Goal: Contribute content: Add original content to the website for others to see

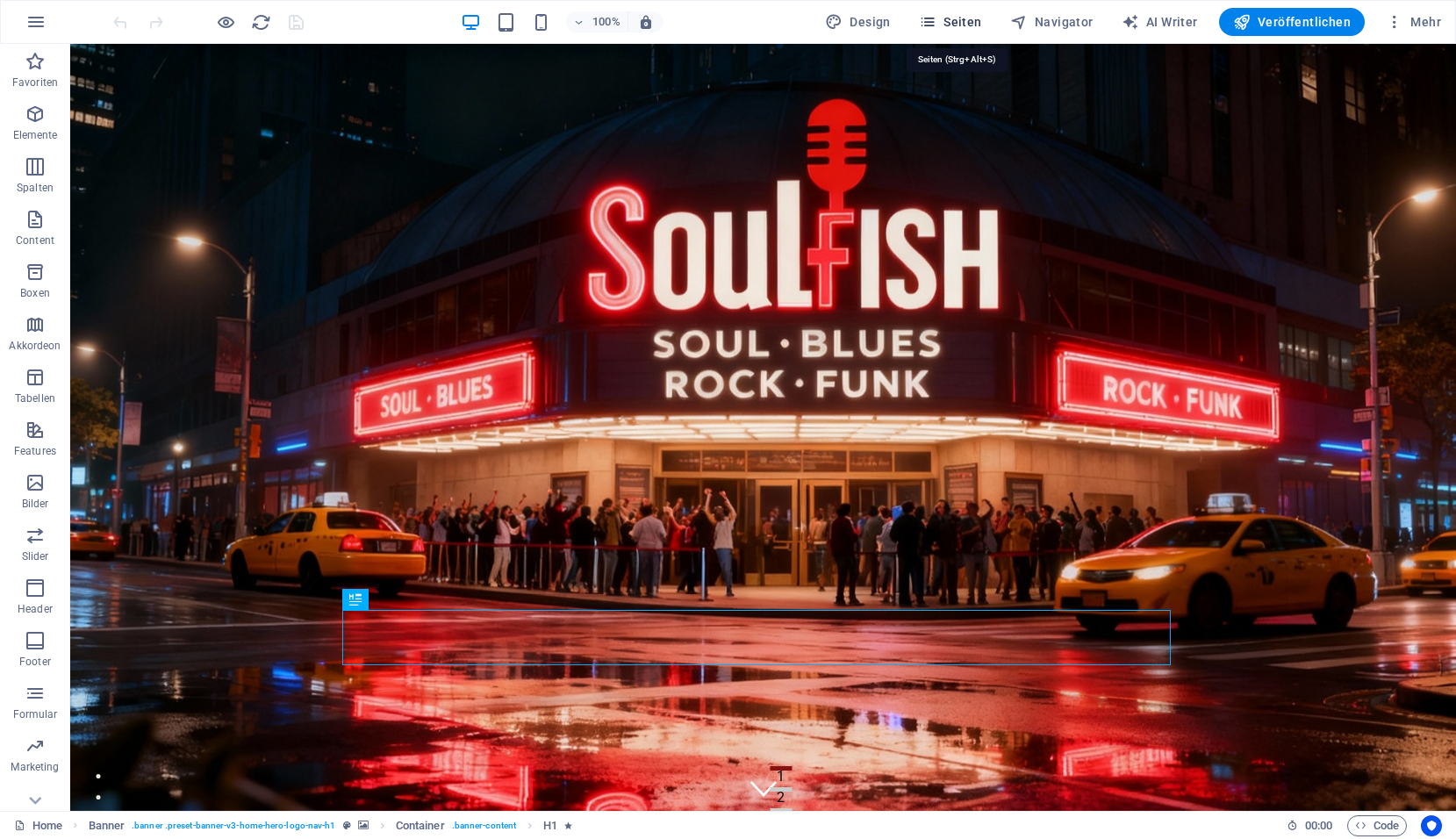
click at [961, 32] on button "Seiten" at bounding box center [950, 22] width 78 height 28
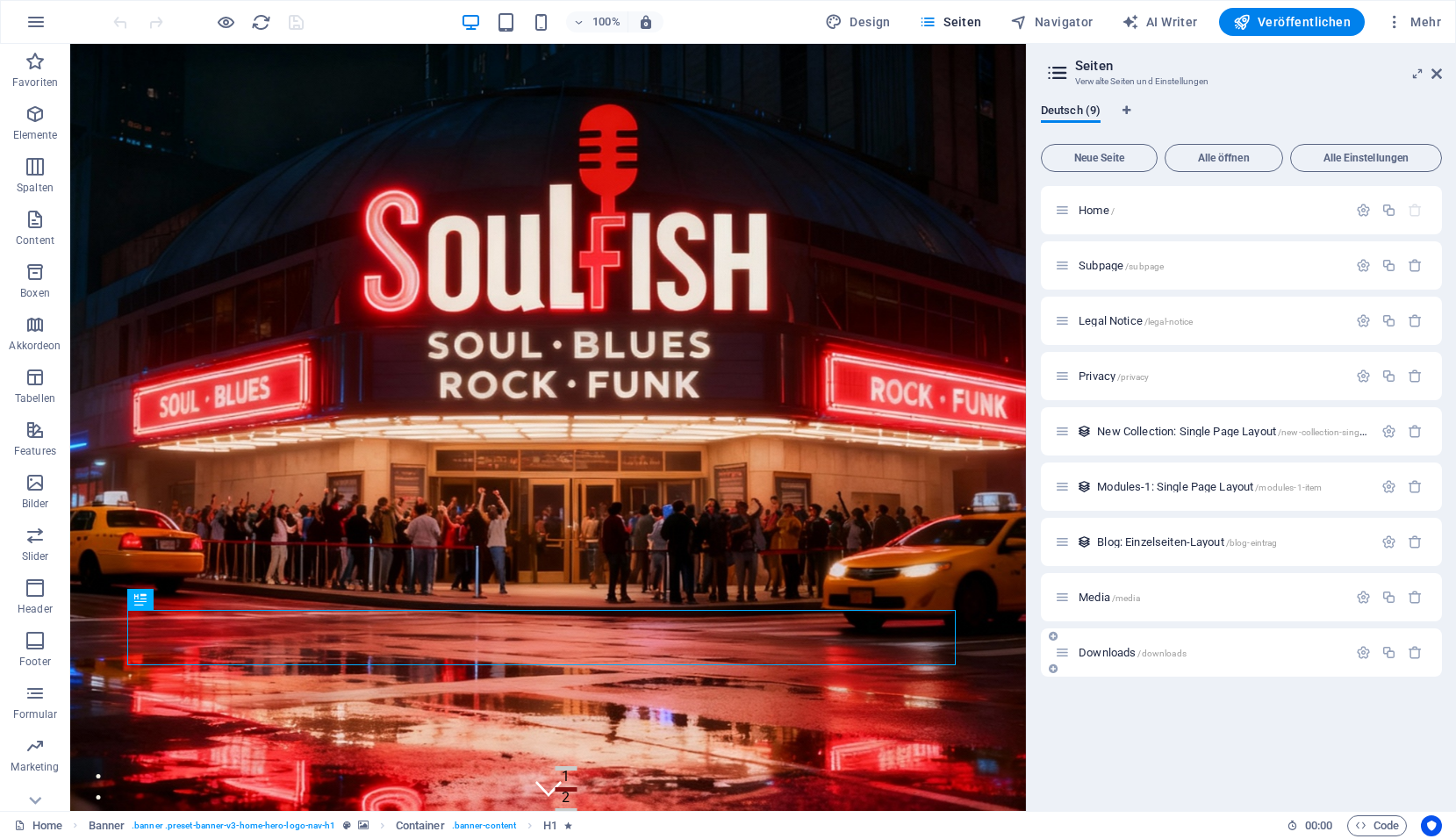
click at [1147, 664] on div "Downloads /downloads" at bounding box center [1241, 653] width 401 height 48
click at [1119, 654] on span "Downloads /downloads" at bounding box center [1132, 653] width 108 height 13
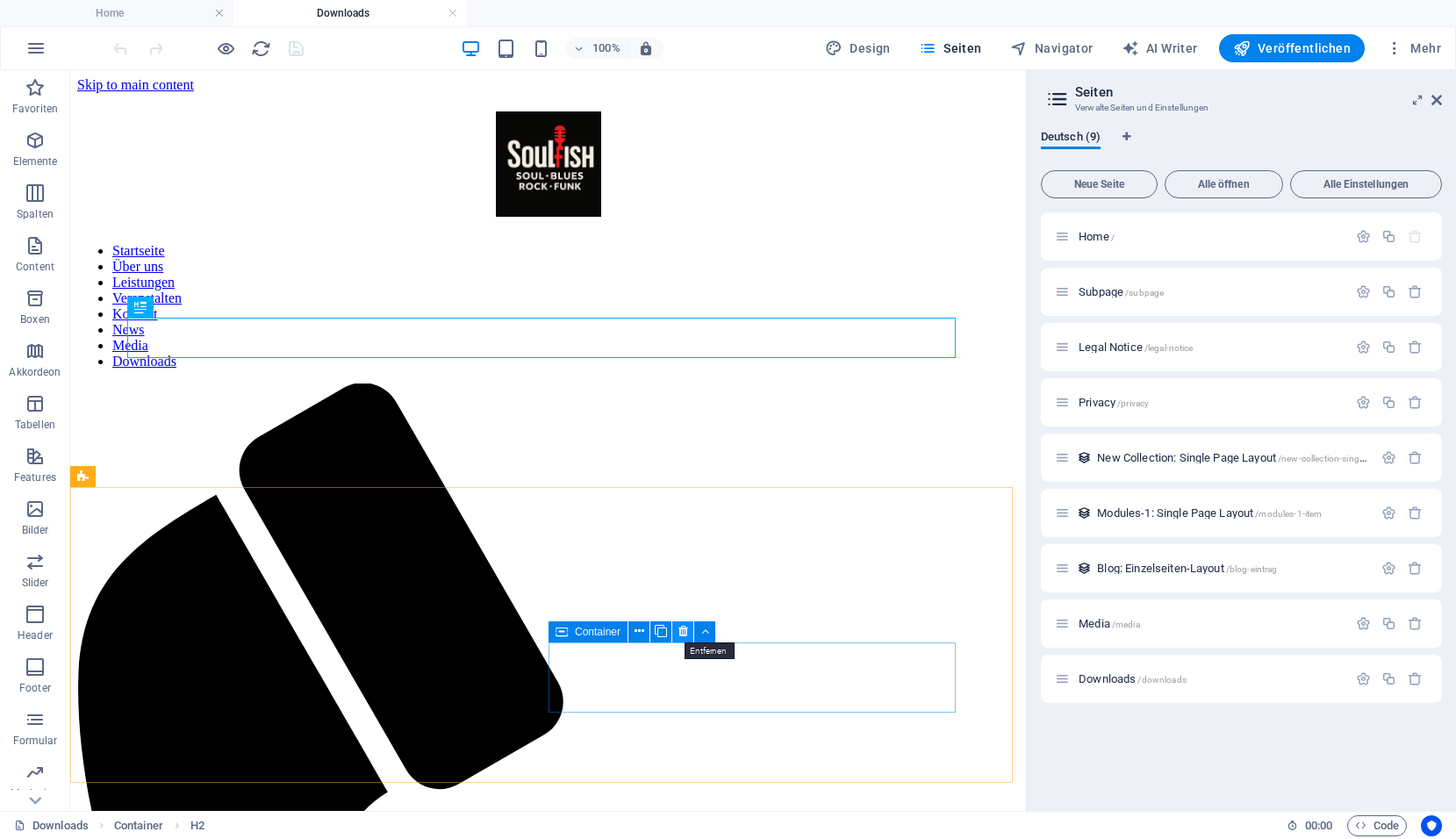
click at [686, 632] on icon at bounding box center [683, 631] width 9 height 18
click at [298, 51] on icon "save" at bounding box center [296, 49] width 20 height 20
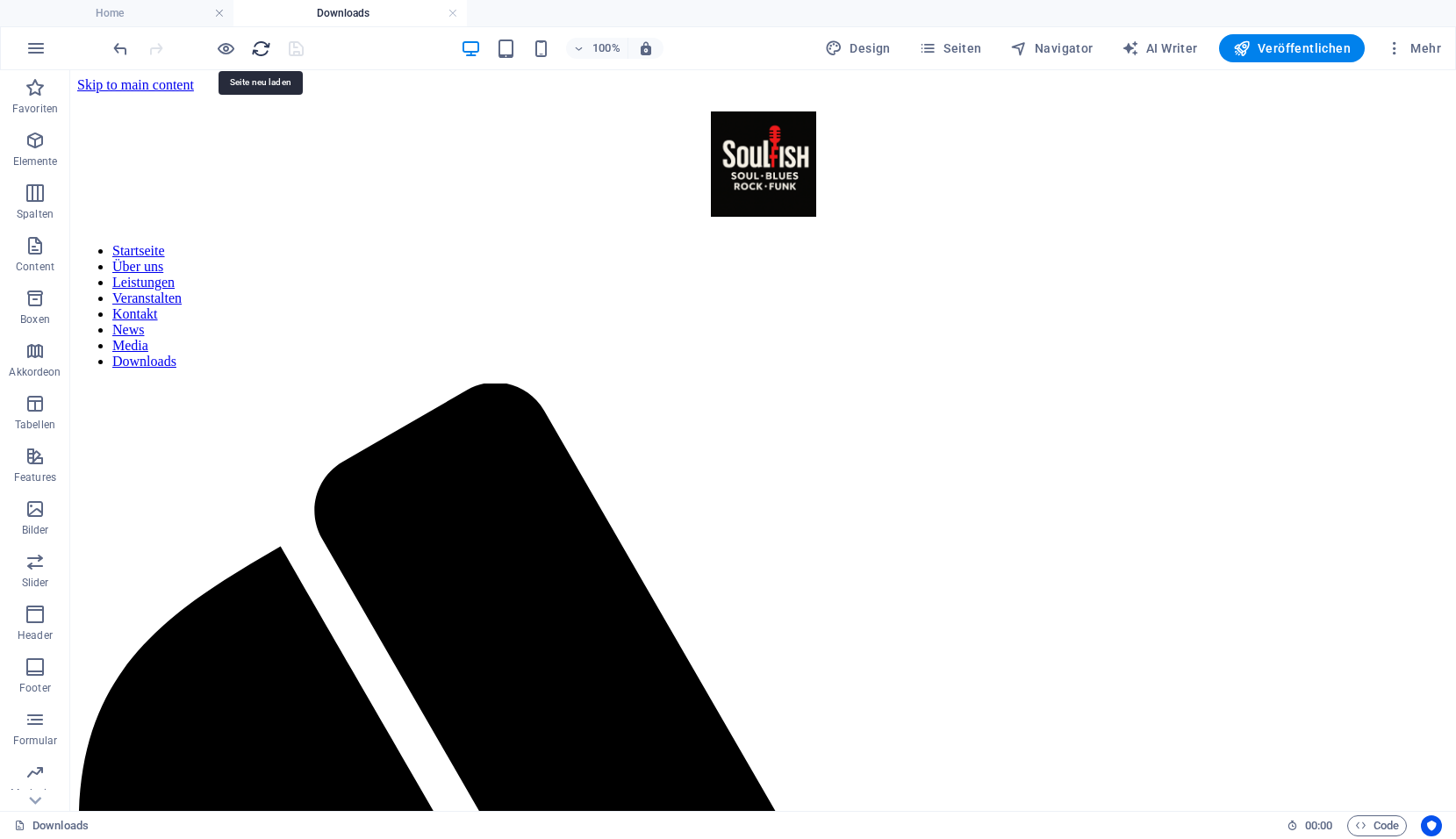
click at [262, 53] on icon "reload" at bounding box center [261, 49] width 20 height 20
click at [255, 52] on icon "reload" at bounding box center [261, 49] width 20 height 20
click at [1299, 42] on span "Veröffentlichen" at bounding box center [1291, 48] width 117 height 18
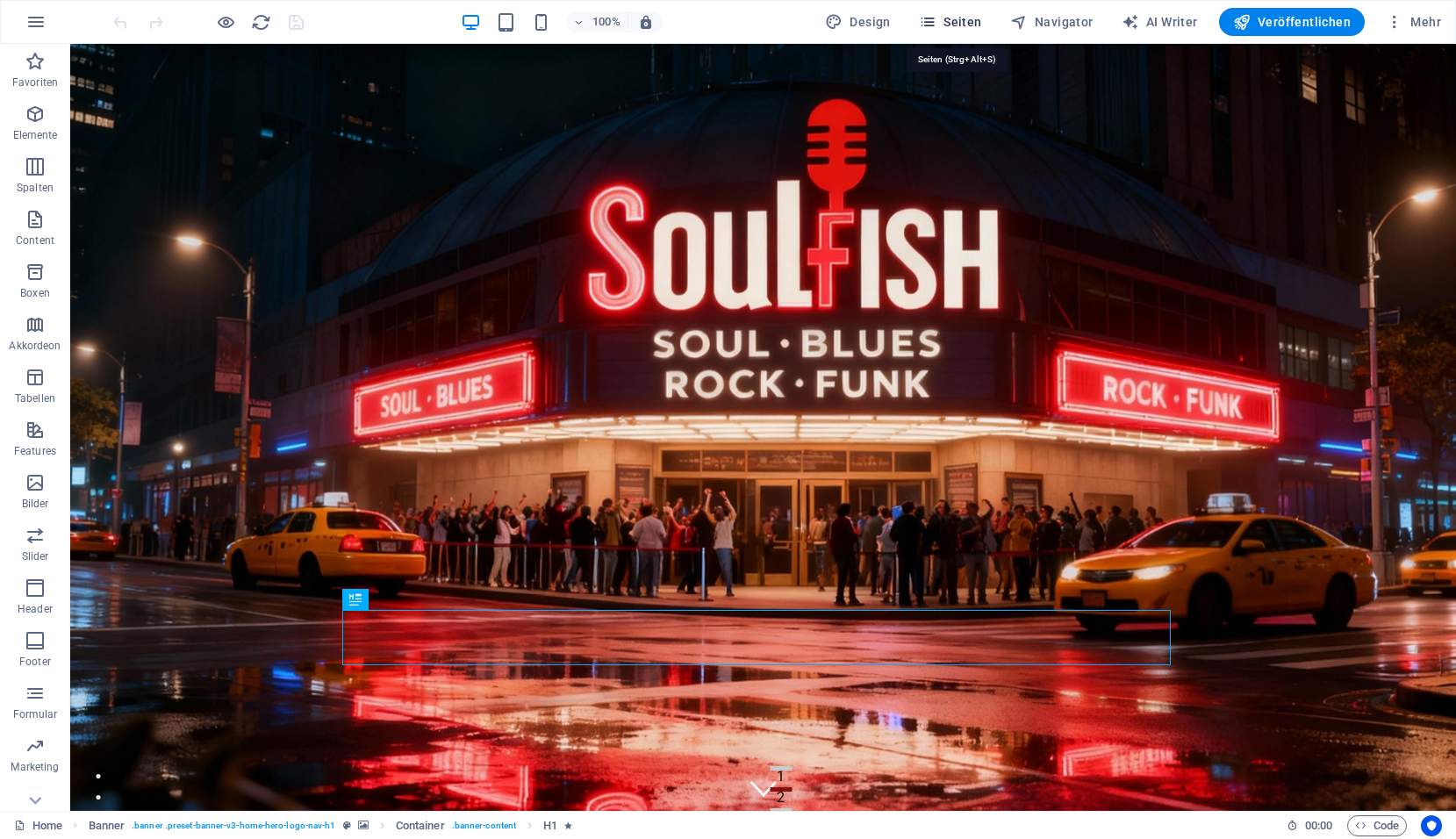
click at [977, 27] on span "Seiten" at bounding box center [950, 21] width 63 height 18
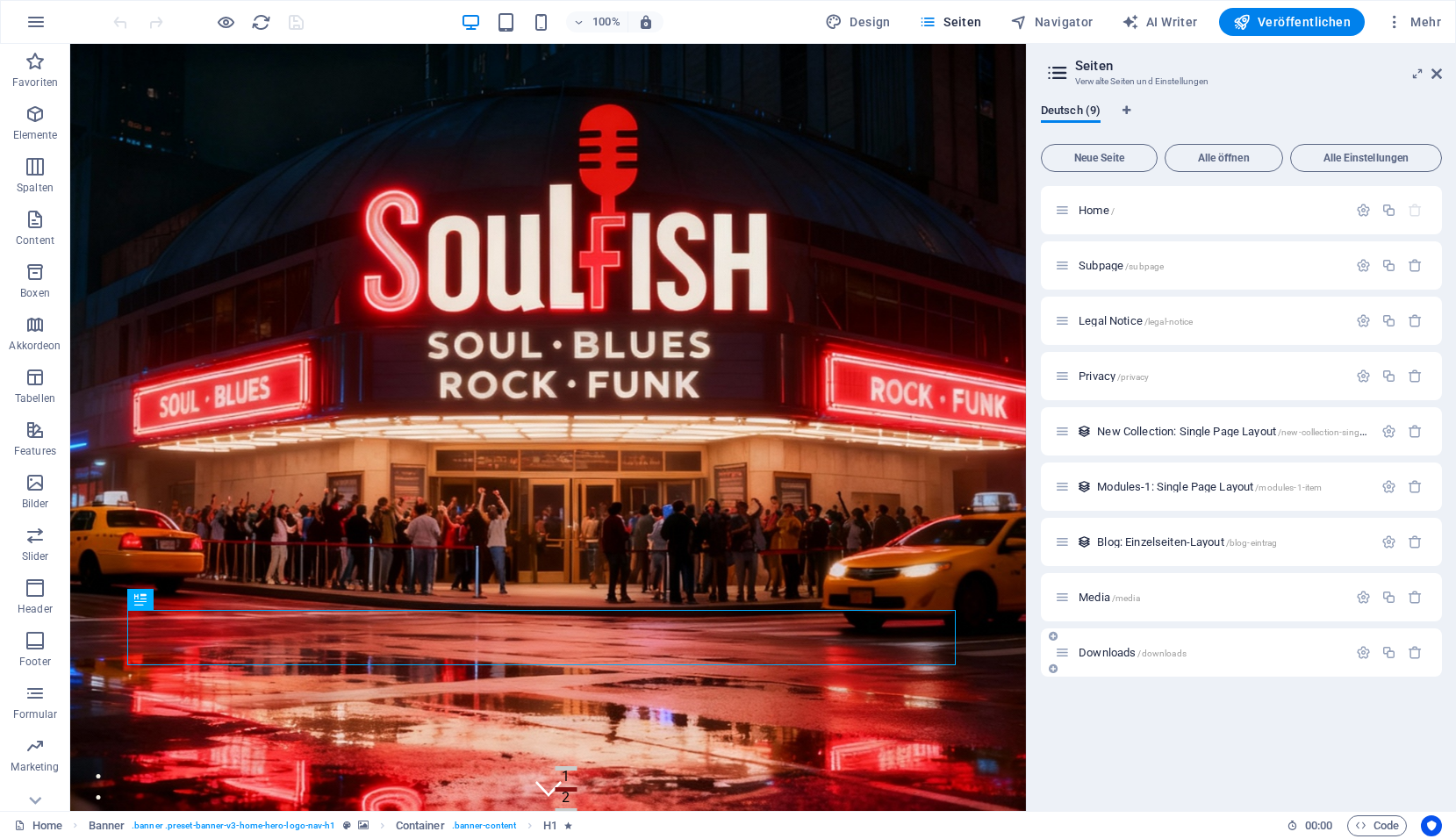
click at [1140, 666] on div "Downloads /downloads" at bounding box center [1241, 653] width 401 height 48
click at [1132, 657] on span "Downloads /downloads" at bounding box center [1132, 653] width 108 height 13
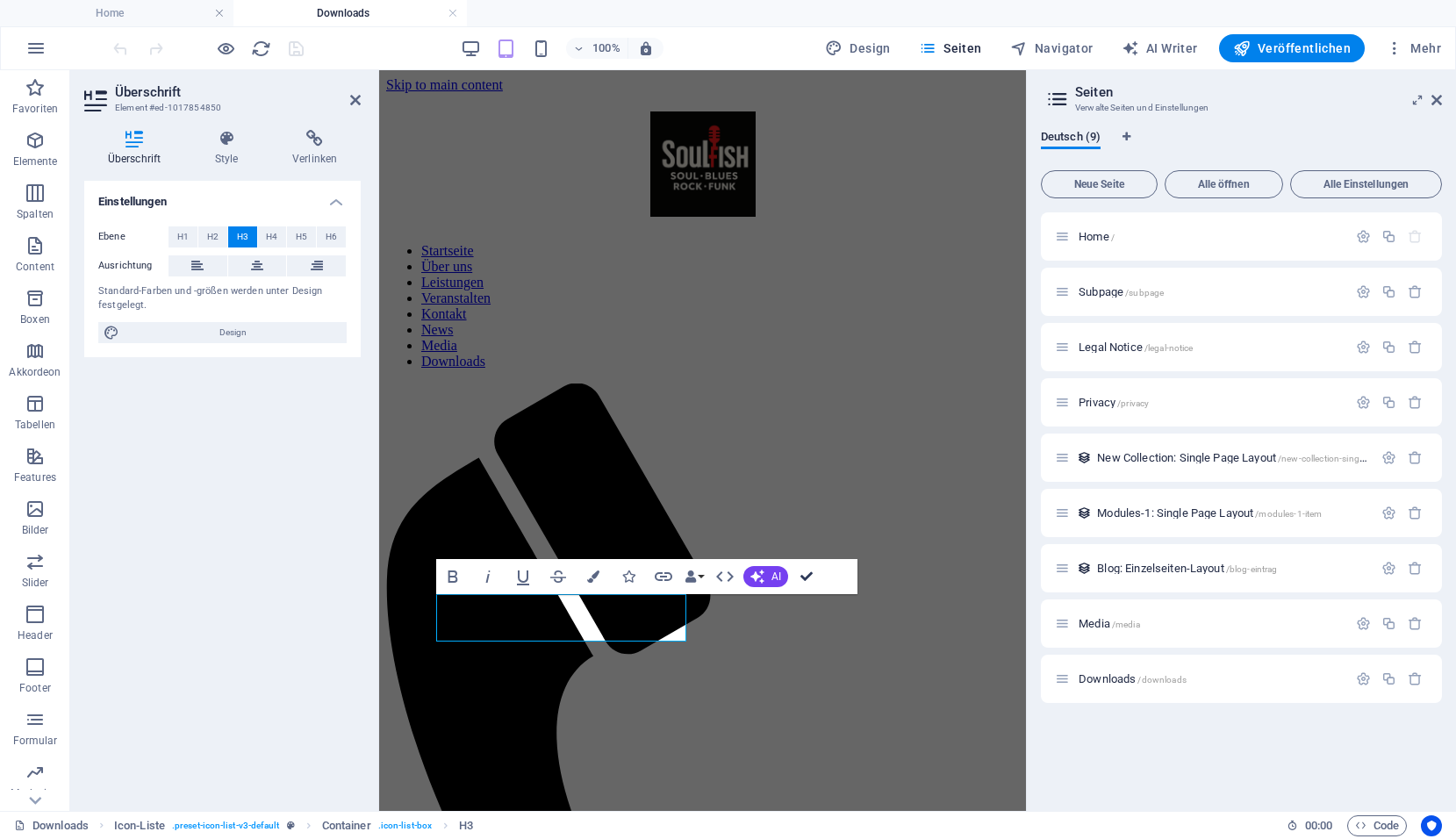
drag, startPoint x: 804, startPoint y: 581, endPoint x: 734, endPoint y: 509, distance: 100.4
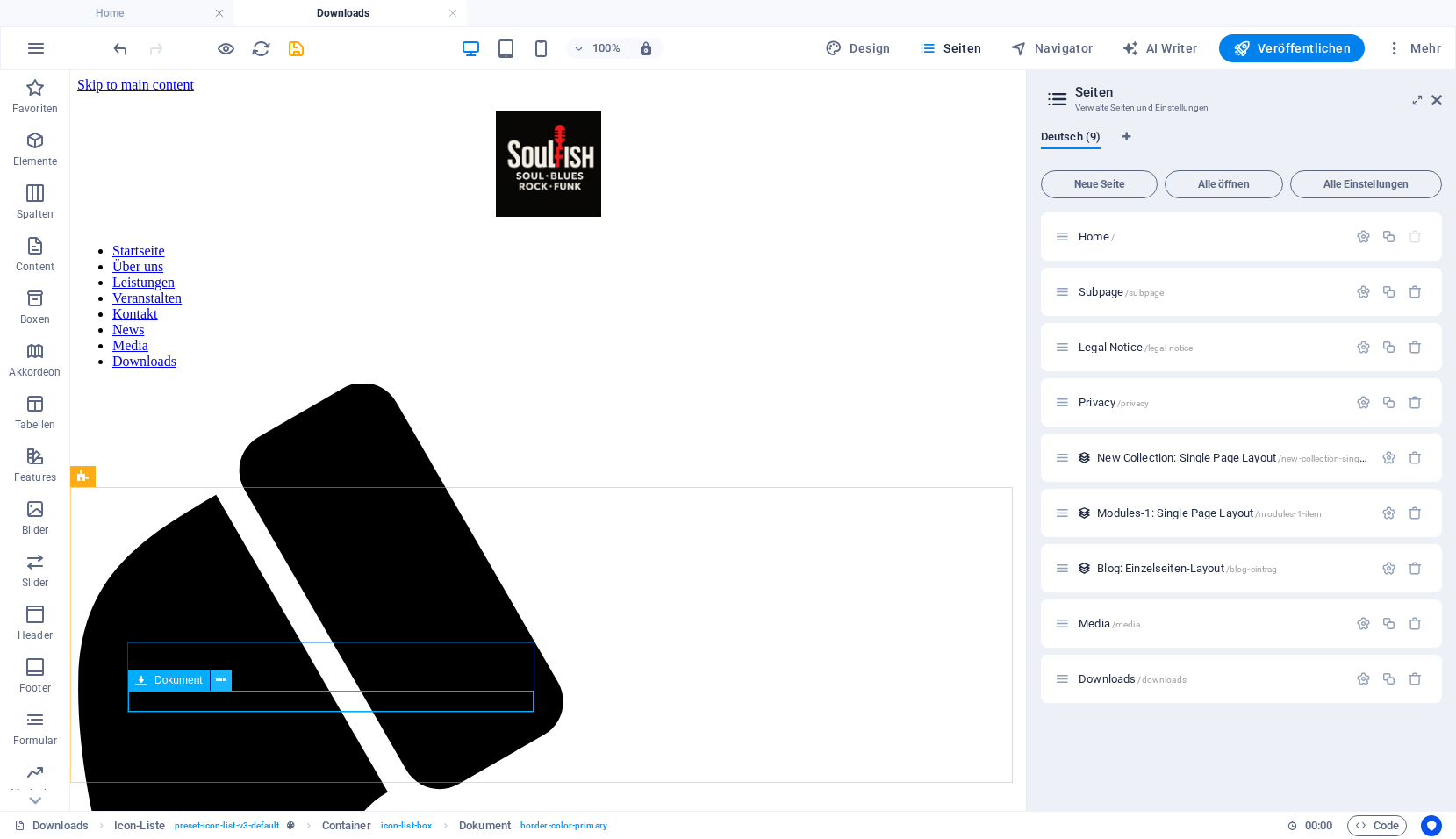
click at [221, 680] on icon at bounding box center [221, 681] width 9 height 18
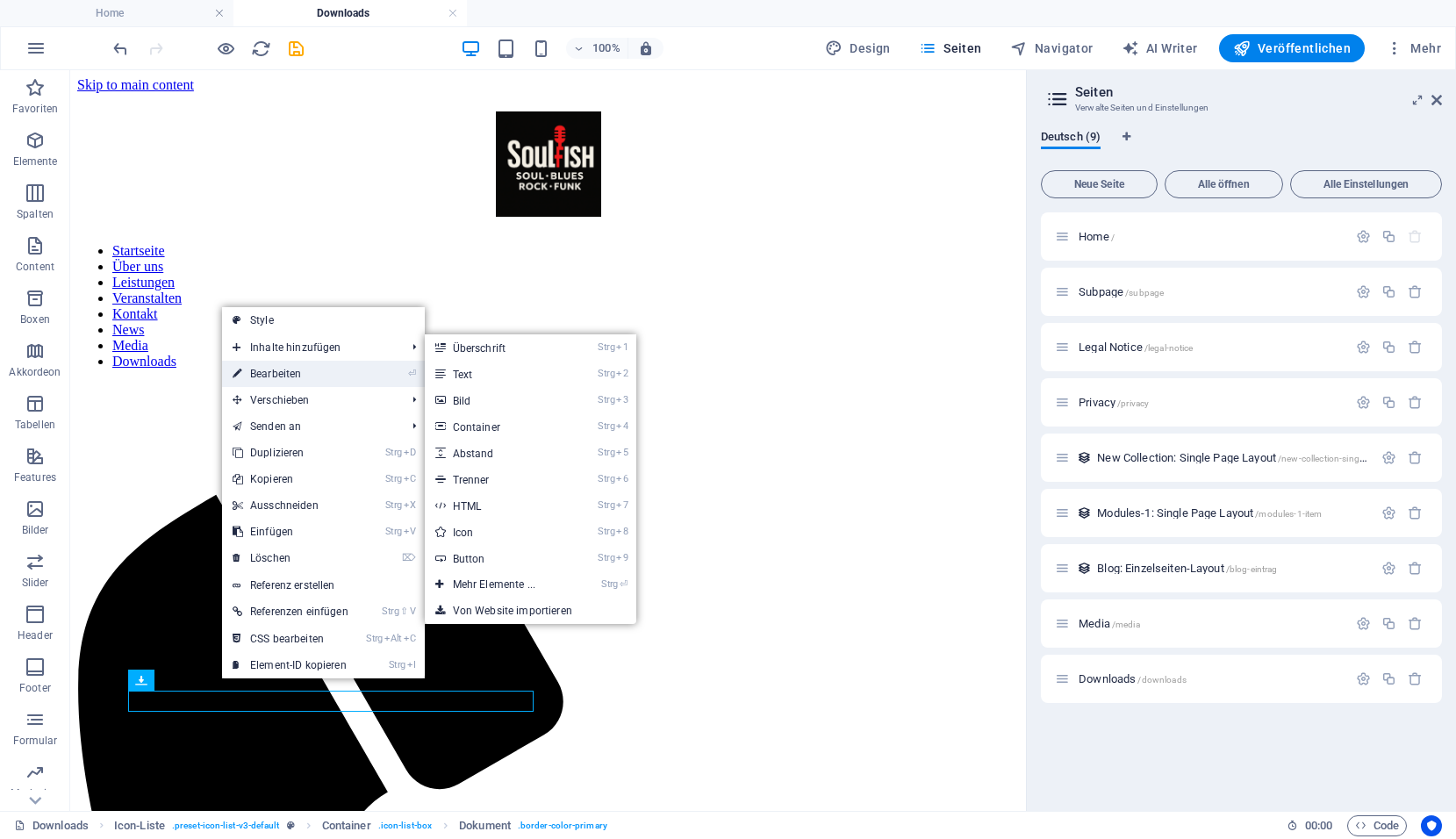
click at [290, 376] on link "⏎ Bearbeiten" at bounding box center [291, 374] width 137 height 27
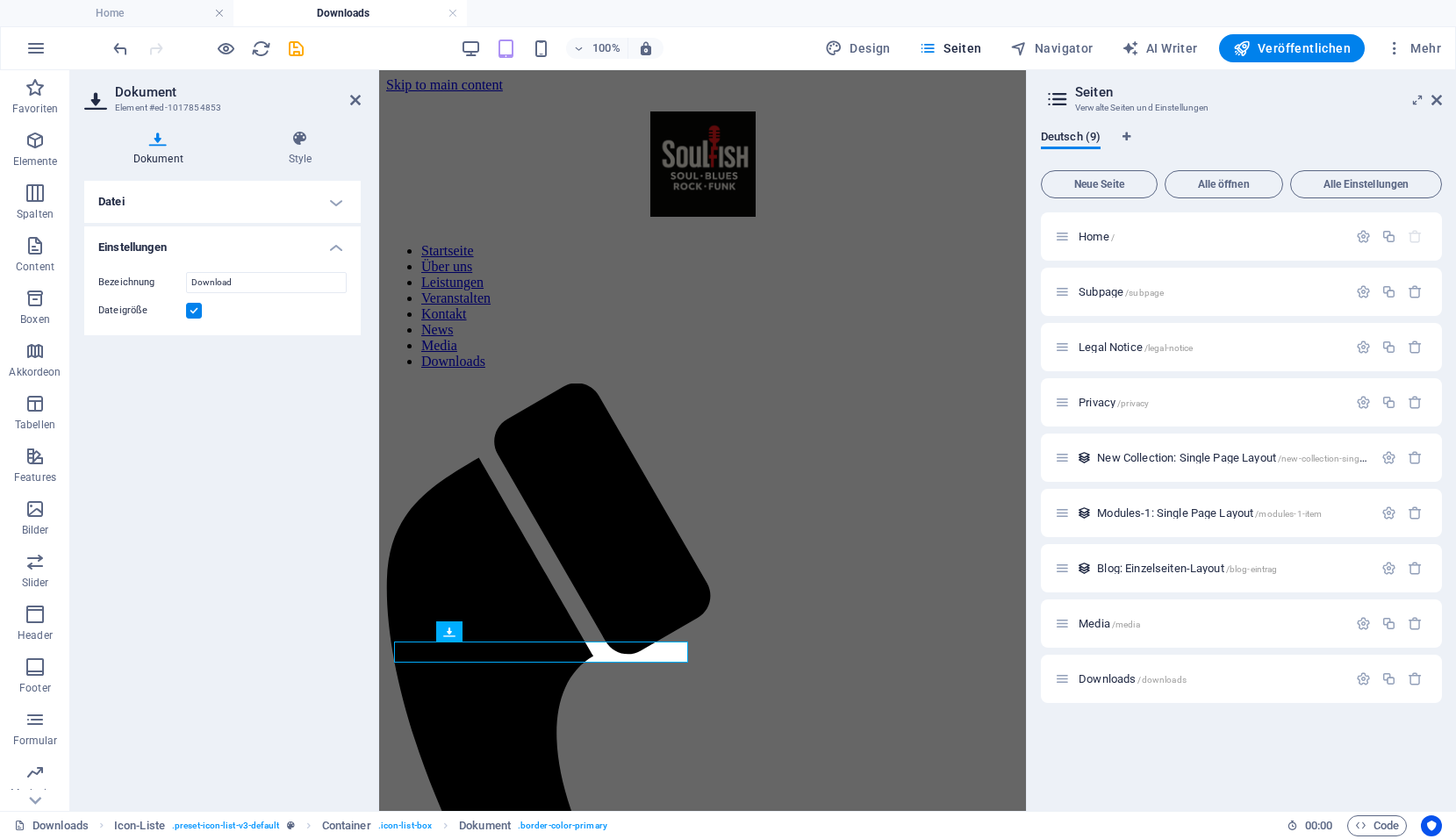
click at [316, 208] on h4 "Datei" at bounding box center [222, 202] width 277 height 42
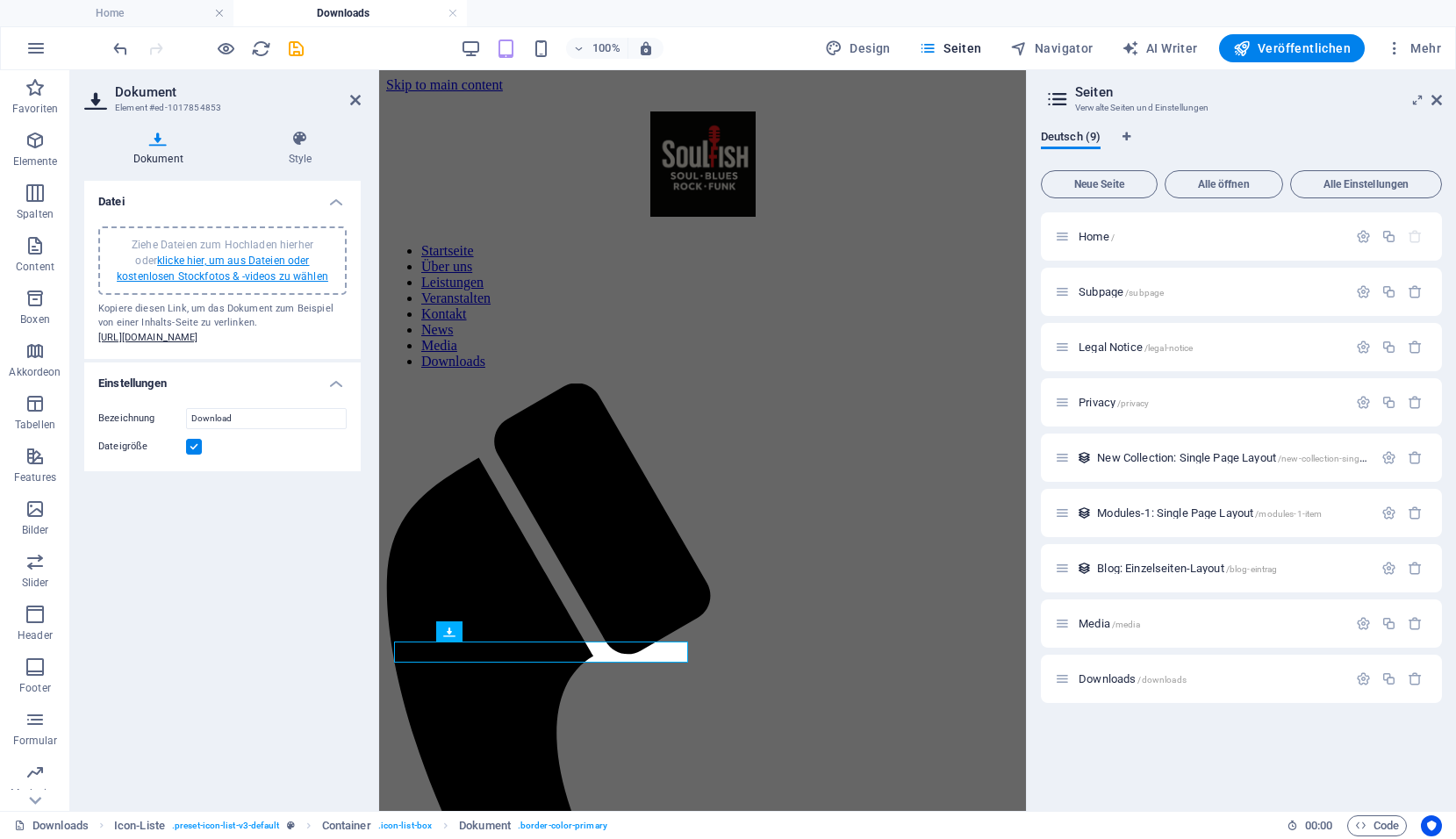
click at [253, 258] on link "klicke hier, um aus Dateien oder kostenlosen Stockfotos & -videos zu wählen" at bounding box center [221, 269] width 211 height 28
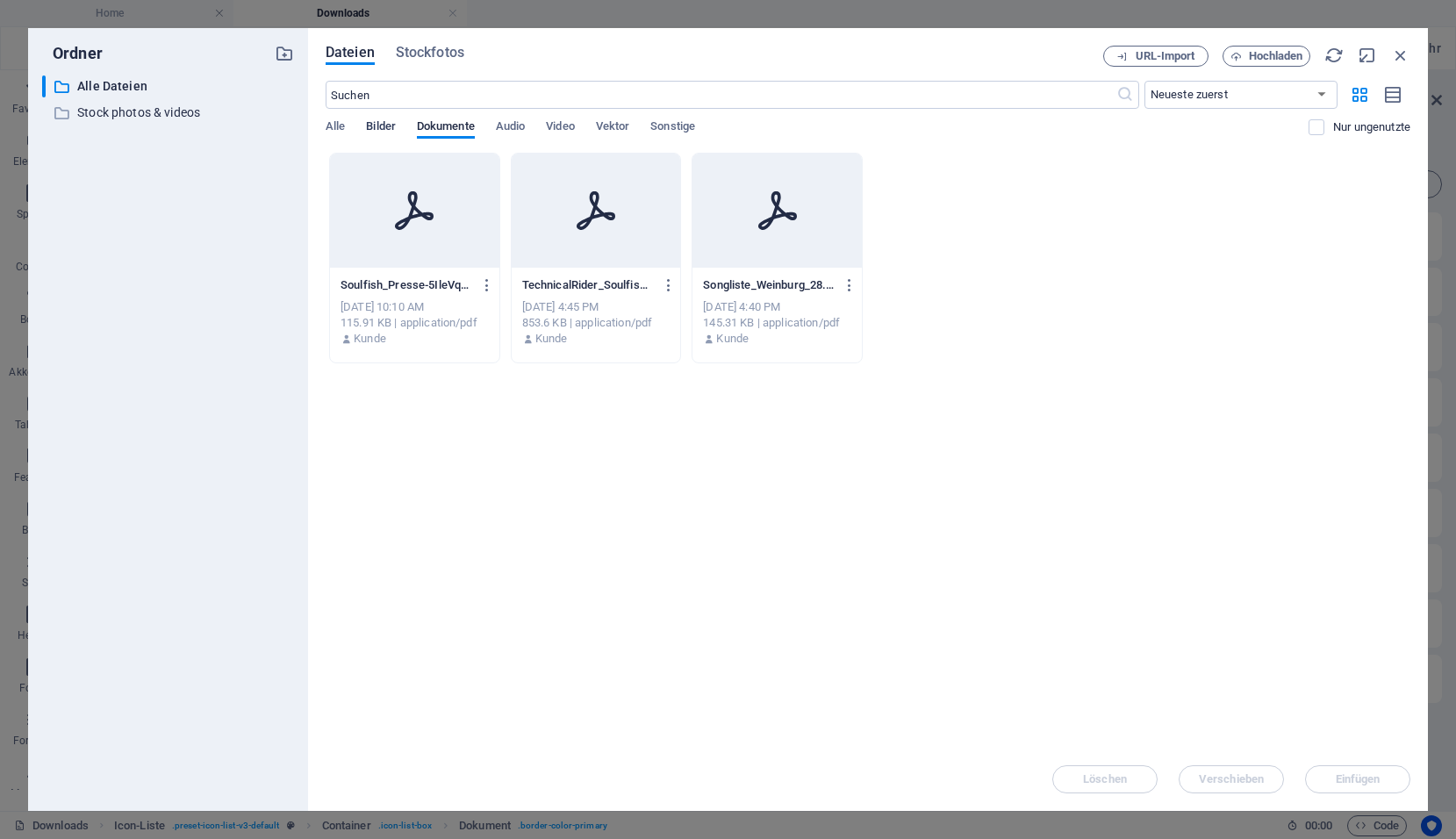
click at [383, 130] on span "Bilder" at bounding box center [381, 128] width 30 height 25
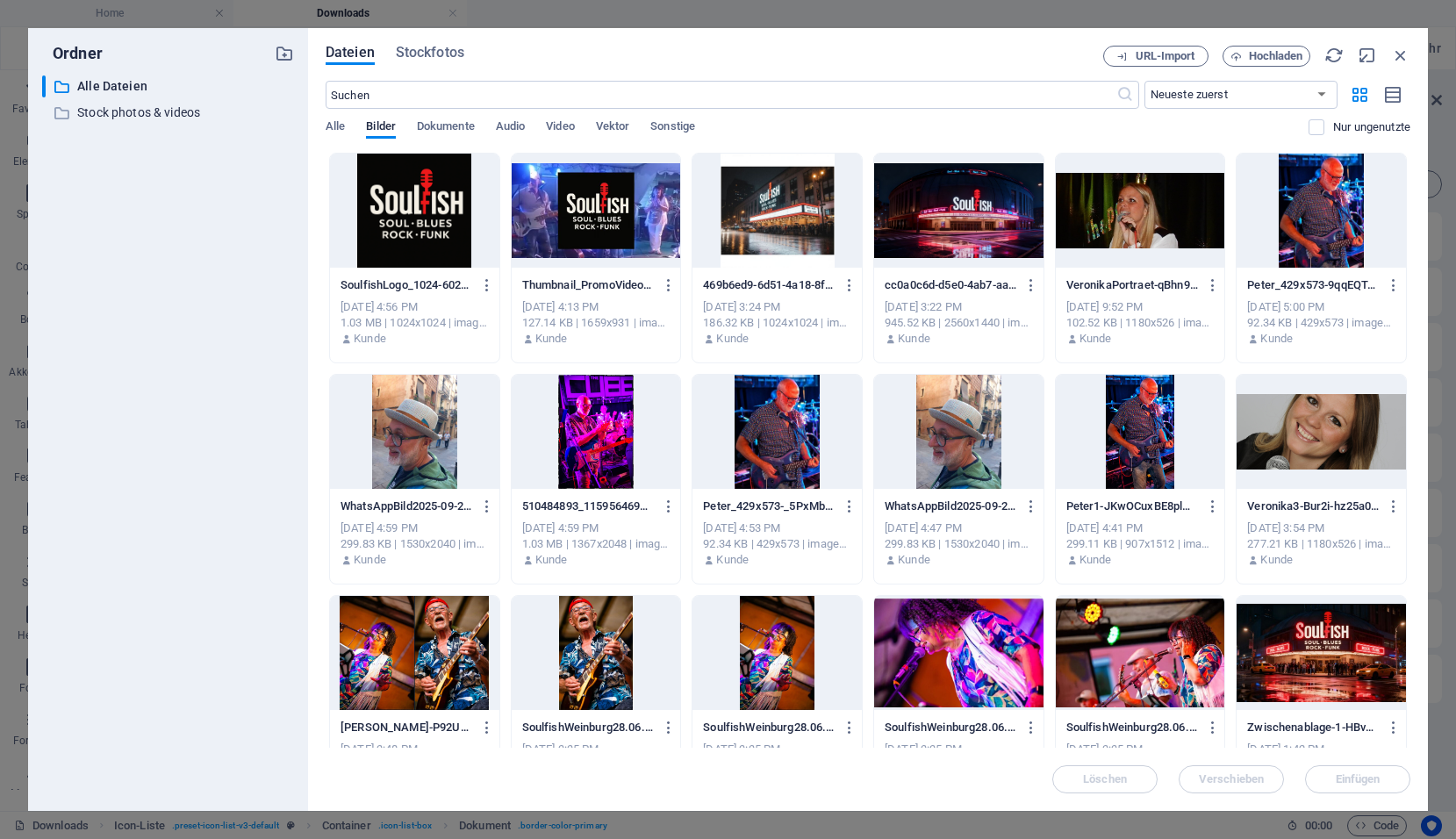
click at [400, 191] on div at bounding box center [415, 210] width 170 height 114
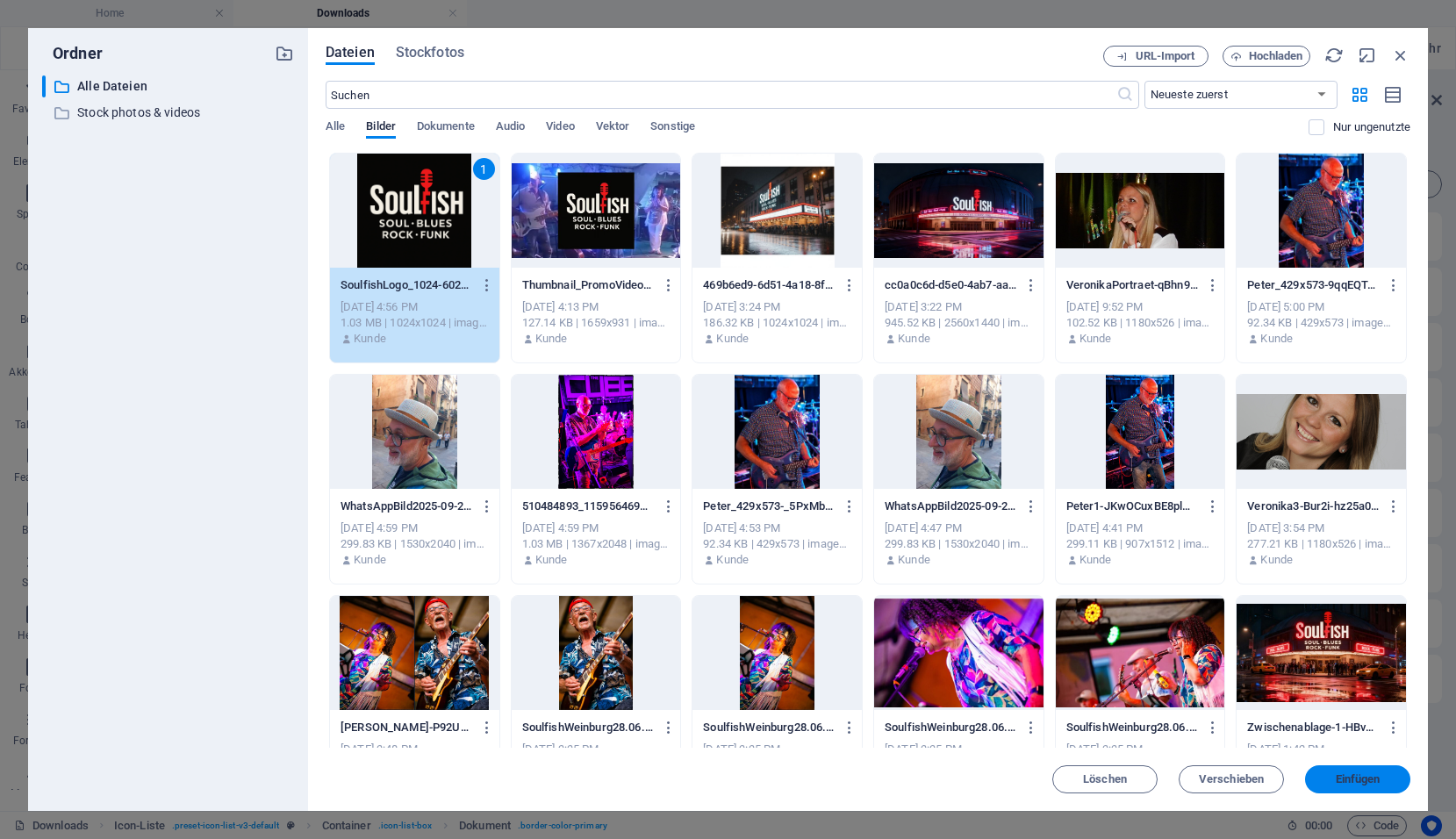
click at [1360, 780] on span "Einfügen" at bounding box center [1357, 779] width 45 height 10
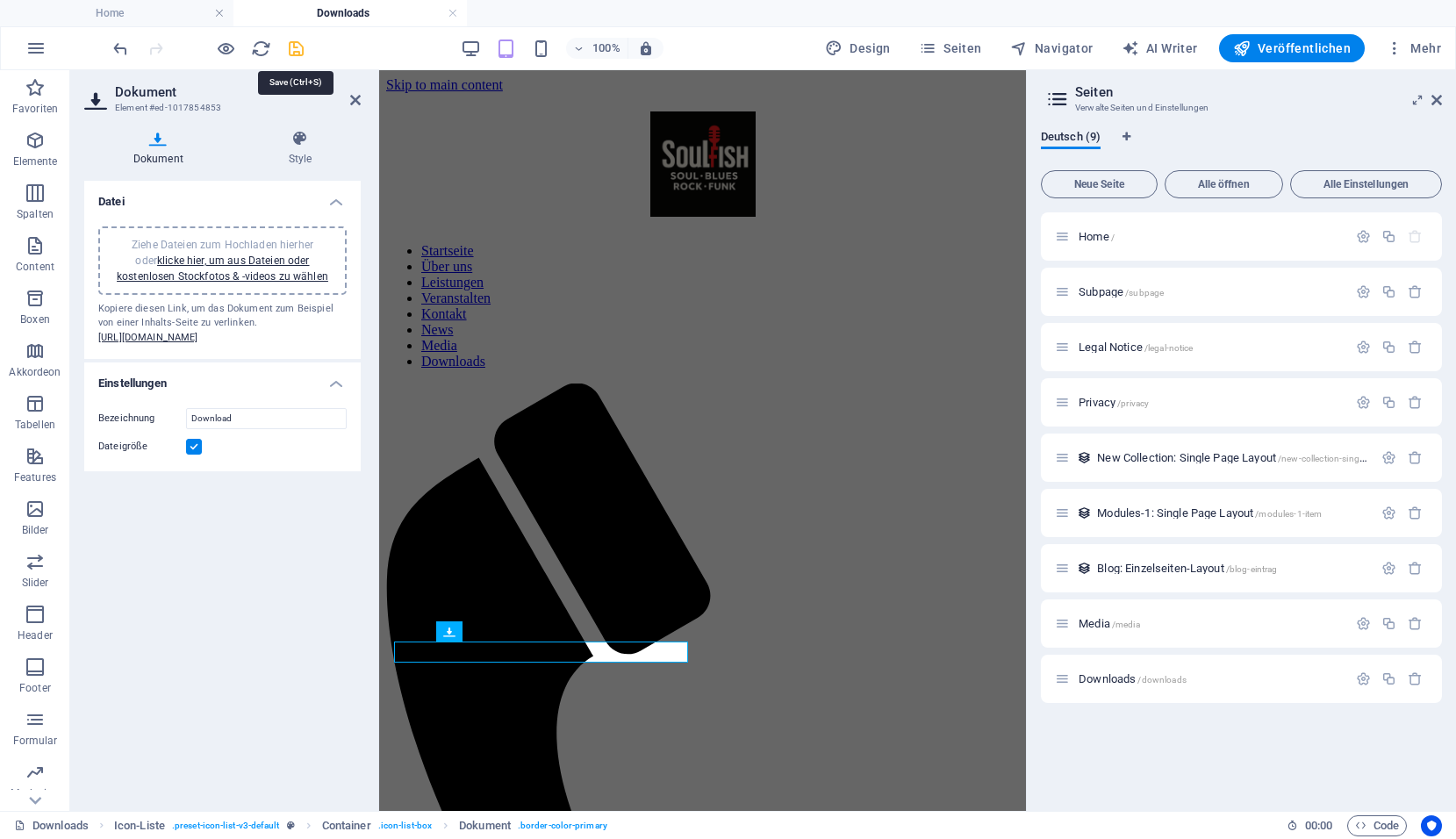
click at [304, 53] on icon "save" at bounding box center [296, 49] width 20 height 20
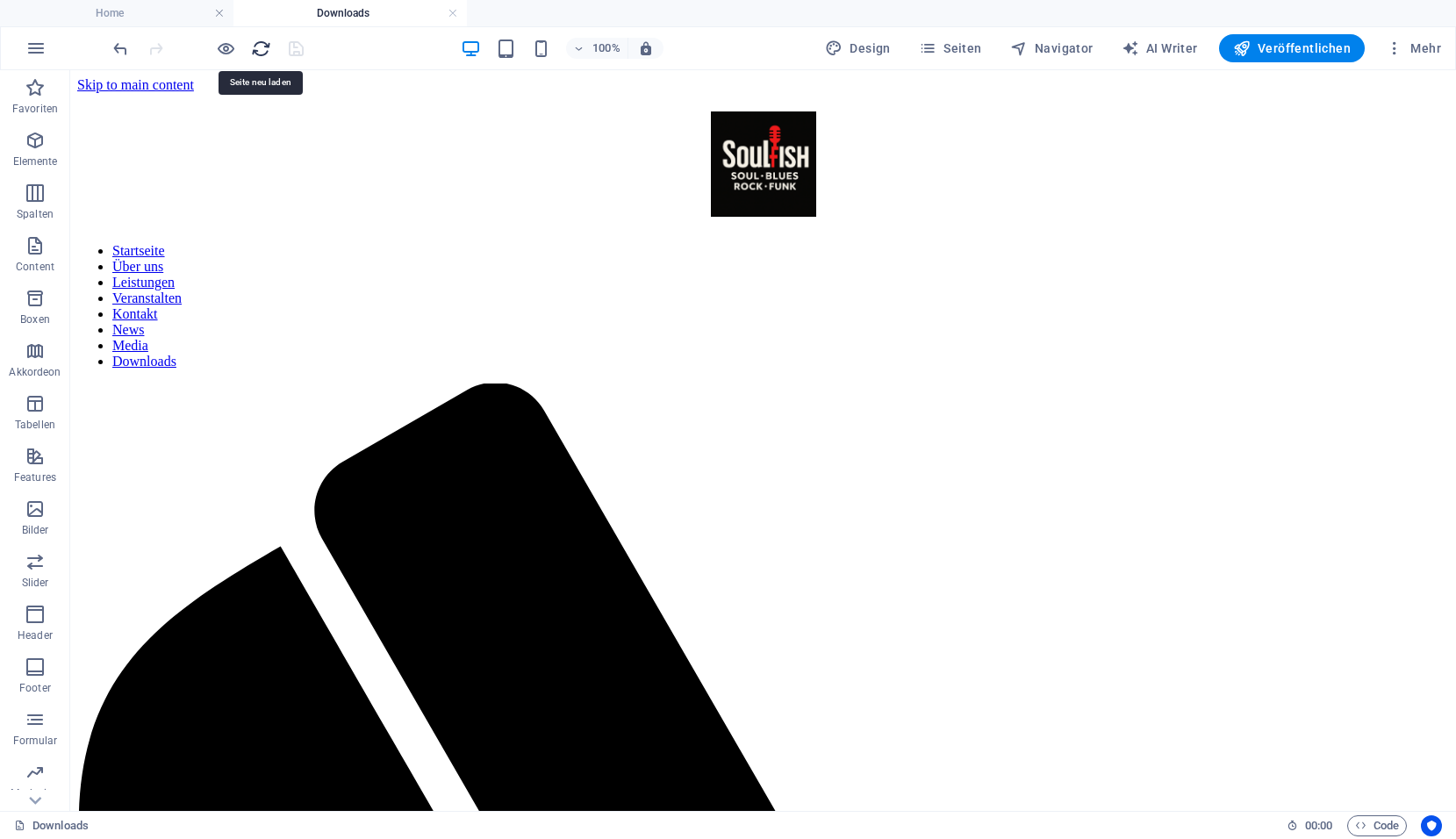
click at [260, 46] on icon "reload" at bounding box center [261, 49] width 20 height 20
click at [1302, 53] on span "Veröffentlichen" at bounding box center [1291, 48] width 117 height 18
